Goal: Check status: Verify the current state of an ongoing process or item

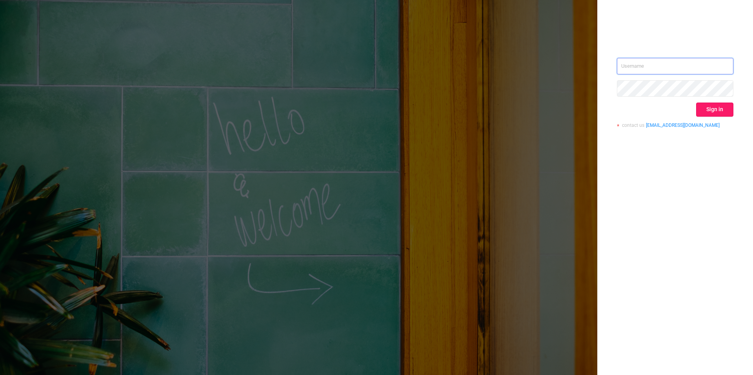
type input "[EMAIL_ADDRESS][DOMAIN_NAME]"
click at [718, 112] on button "Sign in" at bounding box center [714, 110] width 37 height 14
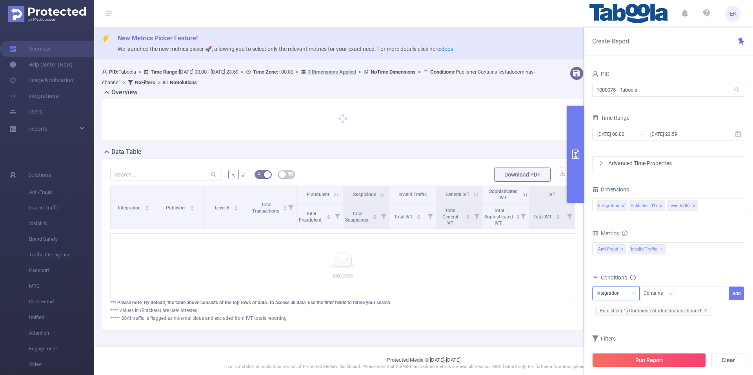
click at [622, 294] on div "Integration" at bounding box center [610, 293] width 29 height 13
click at [617, 324] on li "Publisher (l1)" at bounding box center [615, 322] width 47 height 13
click at [702, 292] on div at bounding box center [701, 293] width 45 height 13
paste input "sepgamesonline"
type input "sepgamesonline"
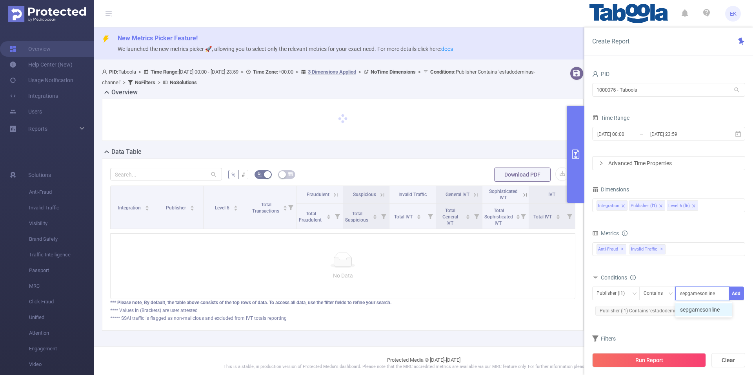
click at [704, 314] on li "sepgamesonline" at bounding box center [703, 310] width 57 height 13
click at [736, 294] on button "Add" at bounding box center [735, 294] width 15 height 14
click at [704, 312] on icon "icon: close" at bounding box center [705, 311] width 4 height 4
click at [737, 133] on icon at bounding box center [737, 134] width 7 height 7
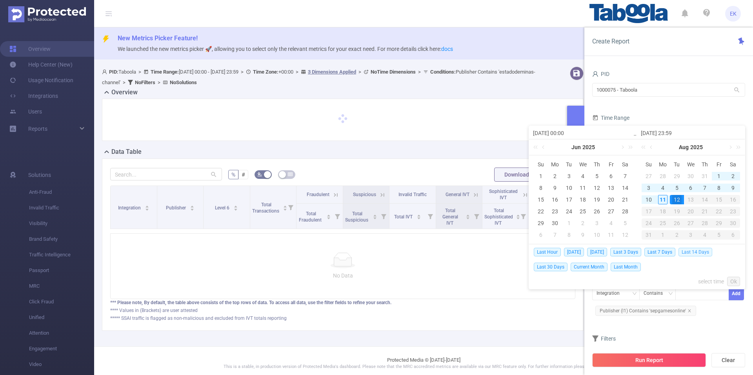
click at [695, 254] on span "Last 14 Days" at bounding box center [695, 252] width 34 height 9
type input "[DATE] 00:00"
type input "[DATE] 23:59"
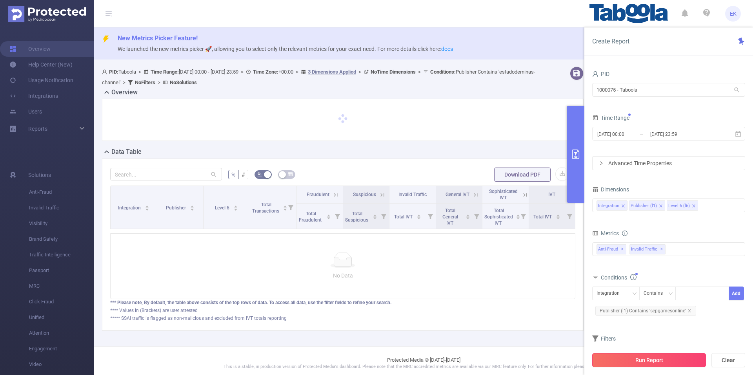
click at [671, 359] on button "Run Report" at bounding box center [649, 361] width 114 height 14
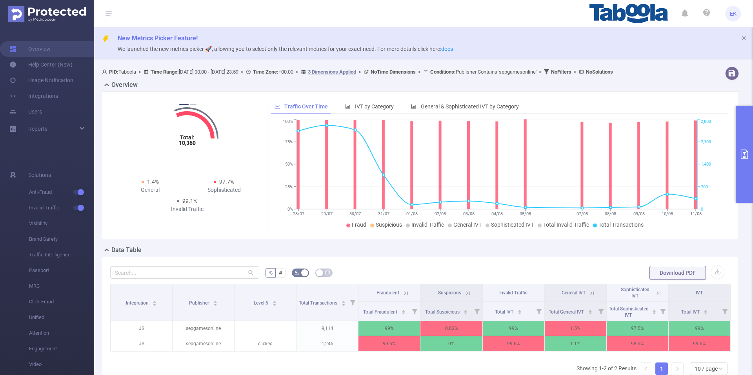
click at [403, 294] on icon at bounding box center [405, 293] width 7 height 7
